Goal: Task Accomplishment & Management: Use online tool/utility

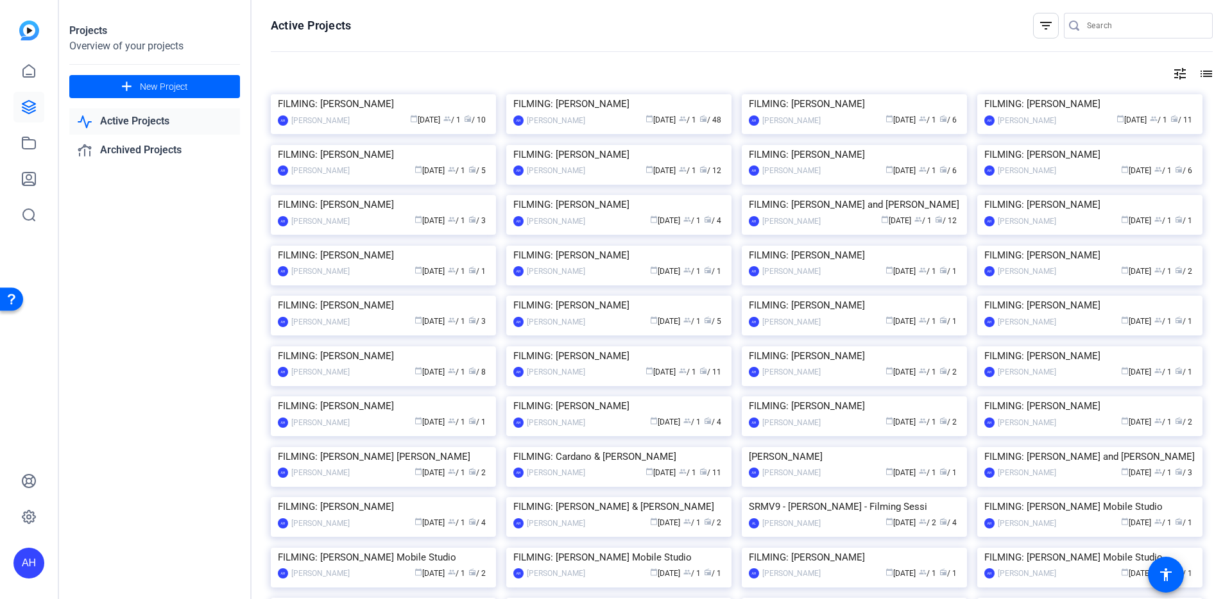
click at [210, 321] on div "Projects Overview of your projects add New Project Active Projects Archived Pro…" at bounding box center [155, 299] width 193 height 599
click at [172, 90] on span "New Project" at bounding box center [164, 86] width 48 height 13
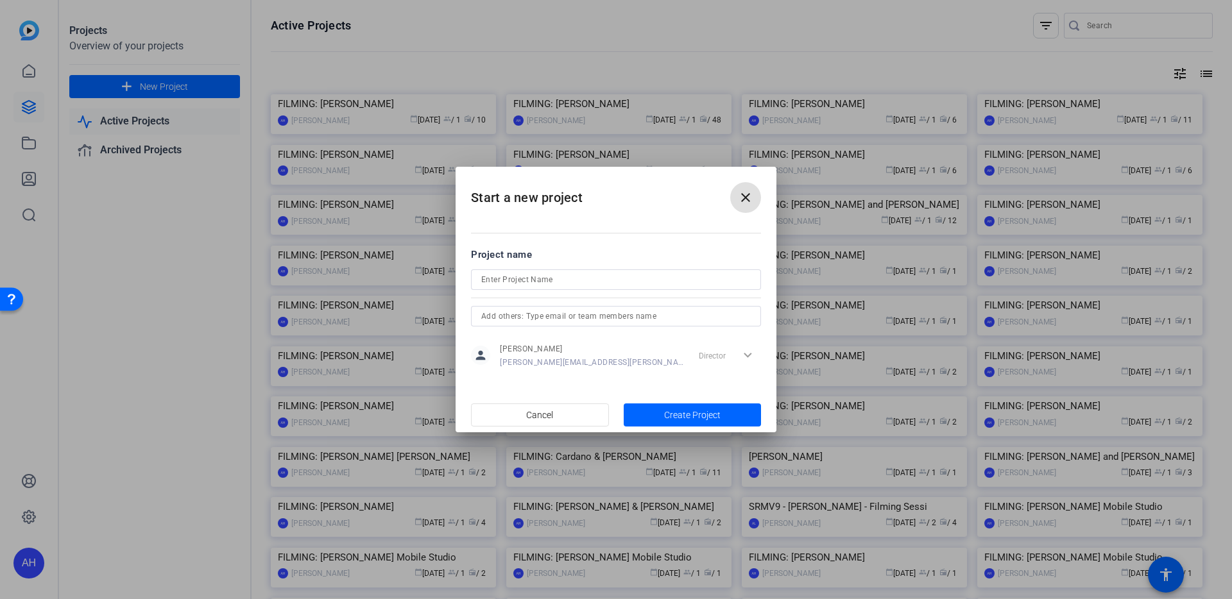
click at [741, 204] on mat-icon "close" at bounding box center [745, 197] width 15 height 15
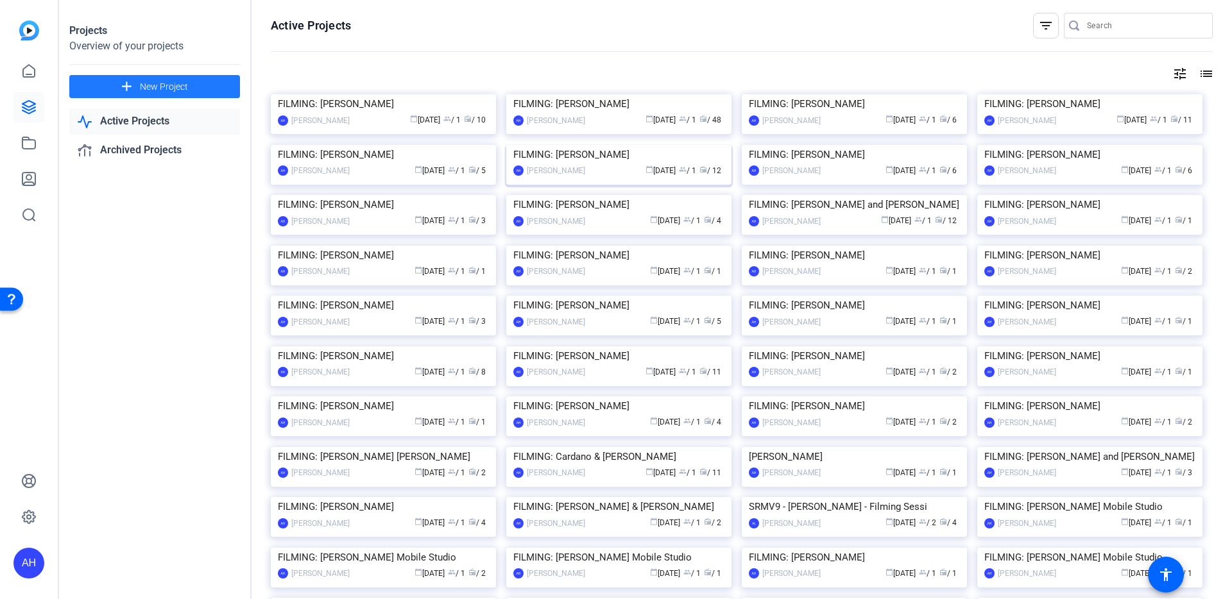
scroll to position [21, 0]
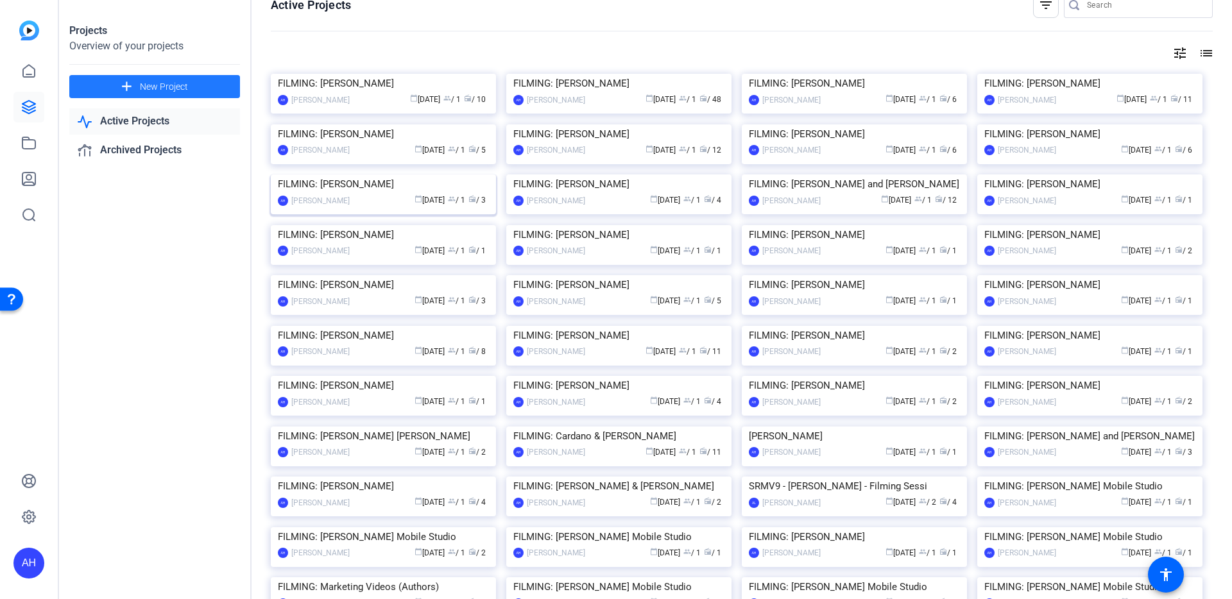
click at [470, 175] on img at bounding box center [383, 175] width 225 height 0
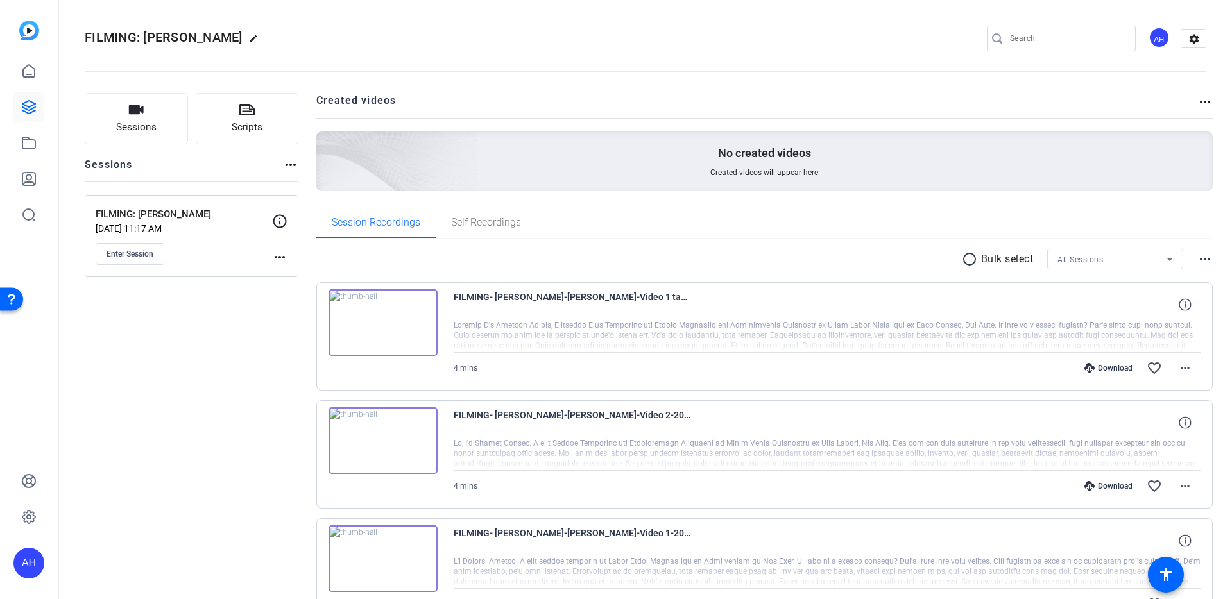
click at [282, 252] on mat-icon "more_horiz" at bounding box center [279, 257] width 15 height 15
click at [287, 271] on span "Edit Session" at bounding box center [311, 275] width 58 height 15
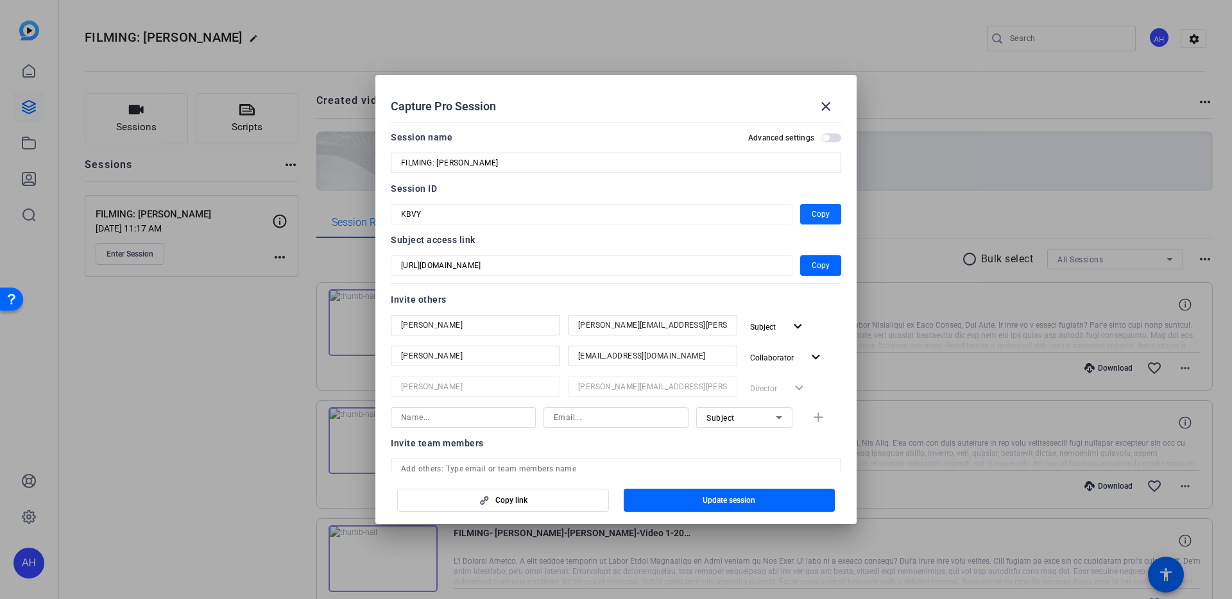
click at [817, 216] on span "Copy" at bounding box center [821, 214] width 18 height 15
click at [823, 264] on span "Copy" at bounding box center [821, 265] width 18 height 15
click at [818, 216] on span "Copy" at bounding box center [821, 214] width 18 height 15
